Goal: Information Seeking & Learning: Learn about a topic

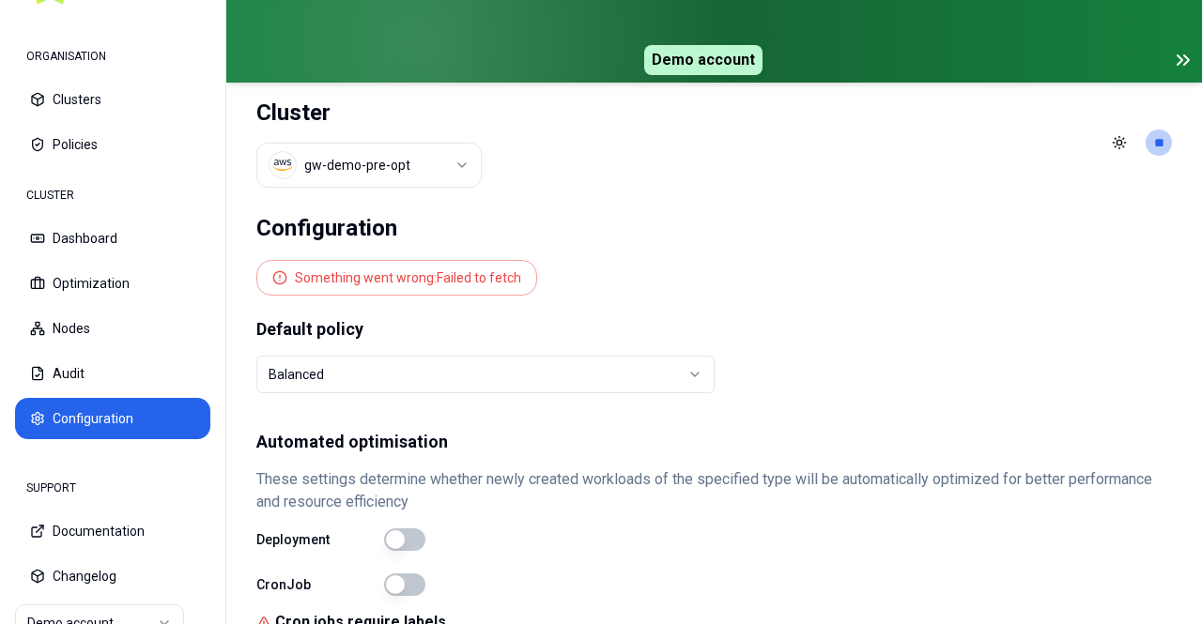
click at [112, 143] on button "Policies" at bounding box center [112, 144] width 195 height 41
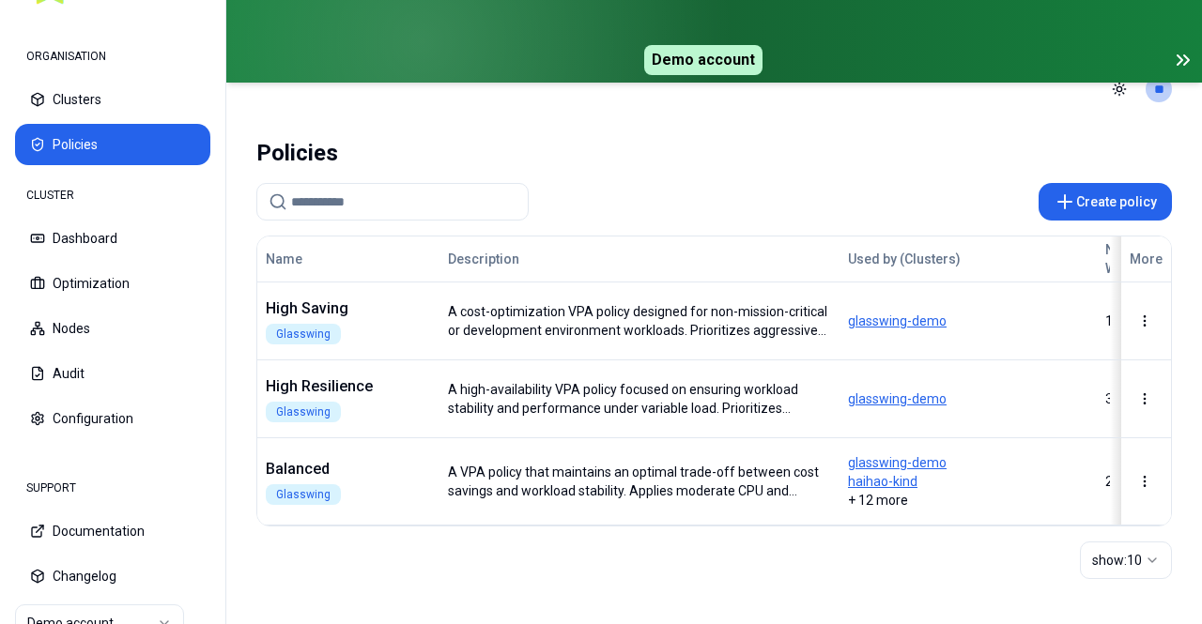
scroll to position [62, 0]
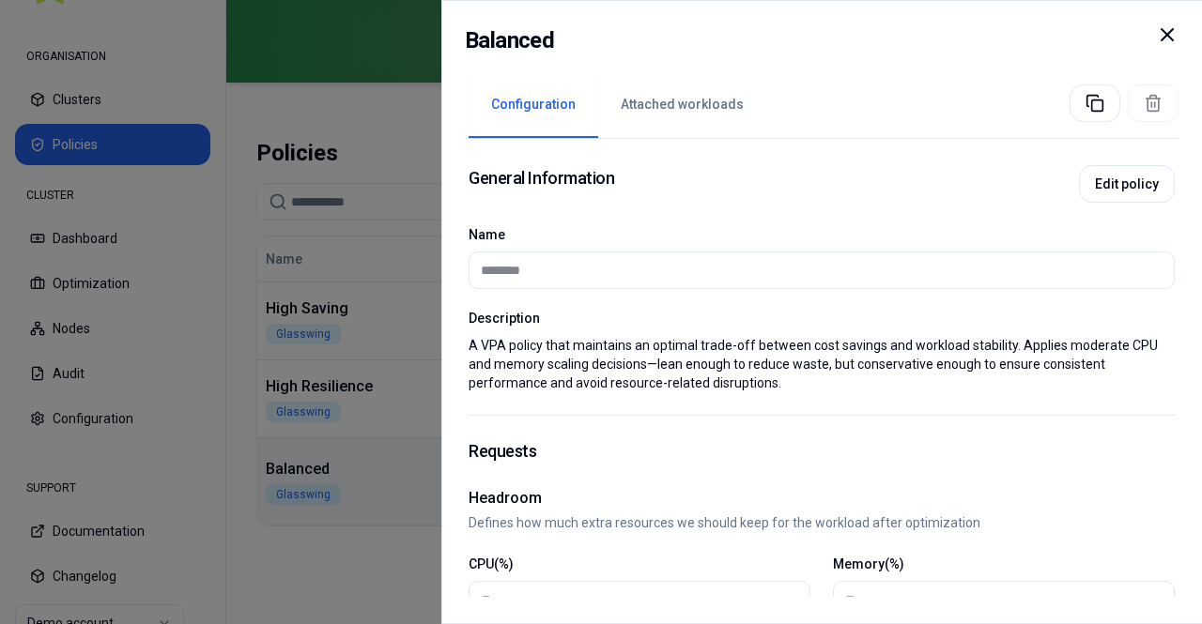
click at [1162, 35] on icon at bounding box center [1167, 34] width 23 height 23
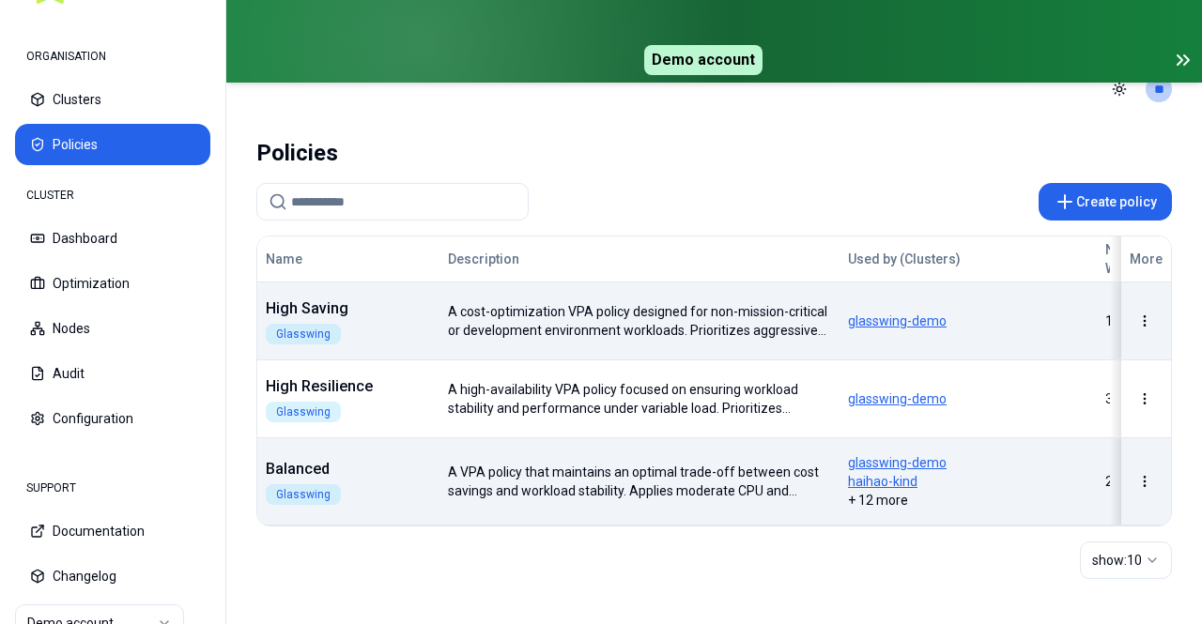
click at [432, 290] on body "ORGANISATION Clusters Policies CLUSTER Dashboard Optimization Nodes Audit Confi…" at bounding box center [601, 312] width 1202 height 624
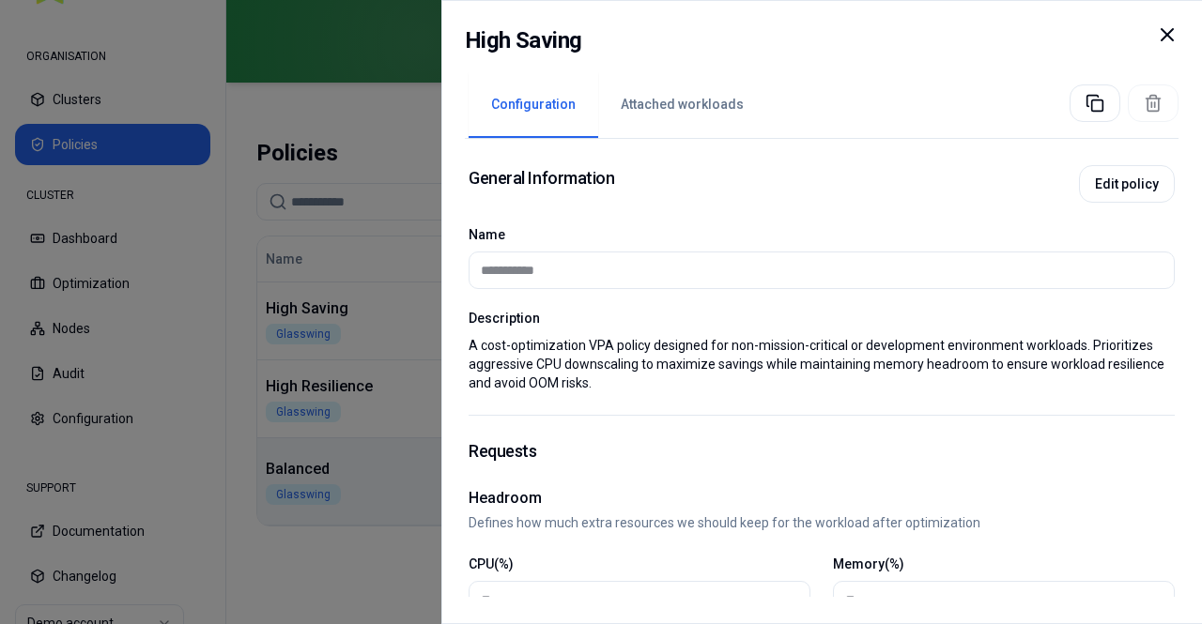
click at [1164, 41] on icon at bounding box center [1167, 34] width 23 height 23
